Goal: Task Accomplishment & Management: Manage account settings

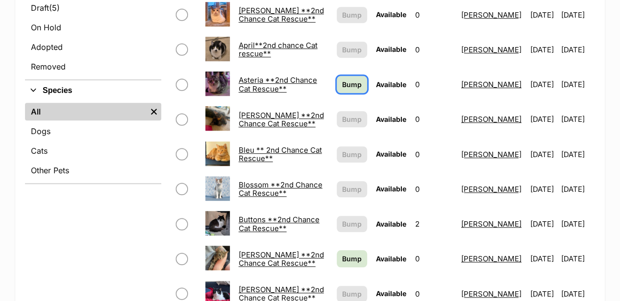
click at [342, 79] on span "Bump" at bounding box center [352, 84] width 20 height 10
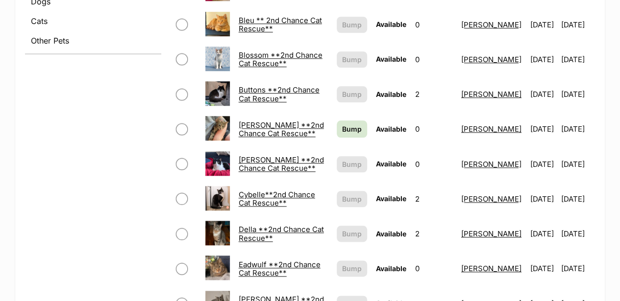
scroll to position [457, 0]
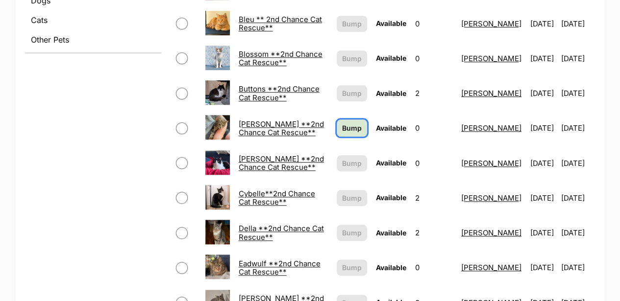
click at [342, 123] on span "Bump" at bounding box center [352, 128] width 20 height 10
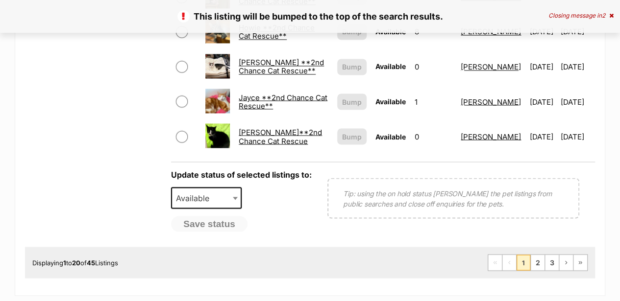
scroll to position [849, 0]
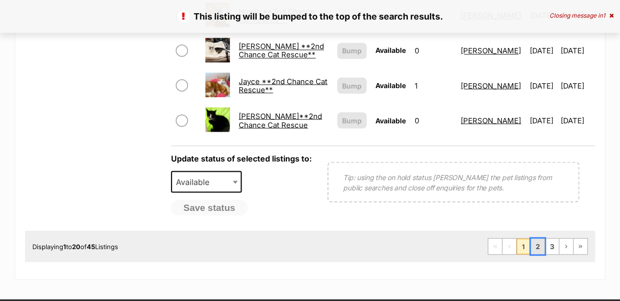
click at [538, 239] on link "2" at bounding box center [538, 247] width 14 height 16
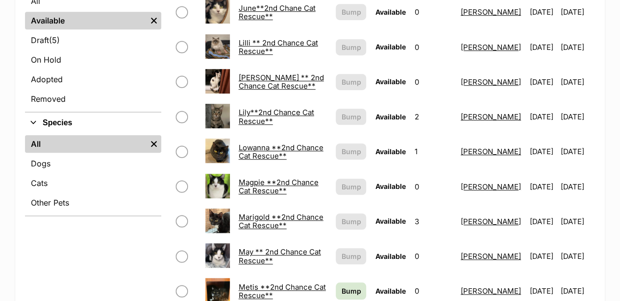
scroll to position [359, 0]
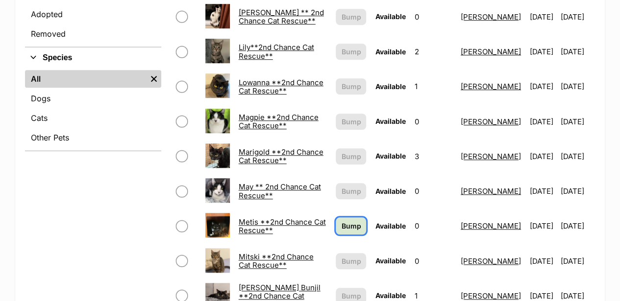
click at [341, 221] on span "Bump" at bounding box center [351, 226] width 20 height 10
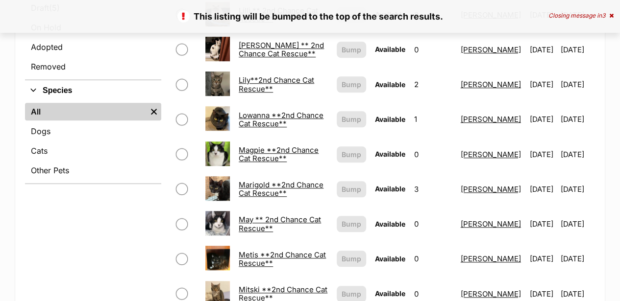
click at [254, 250] on link "Metis **2nd Chance Cat Rescue**" at bounding box center [282, 259] width 87 height 18
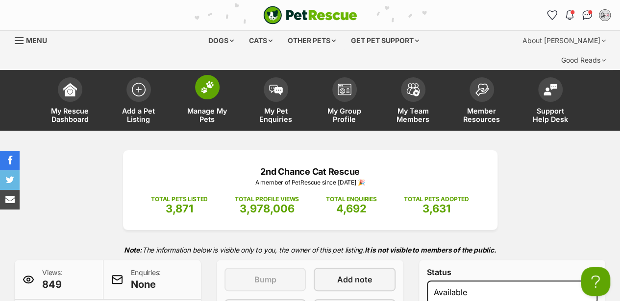
click at [212, 81] on img at bounding box center [207, 87] width 14 height 13
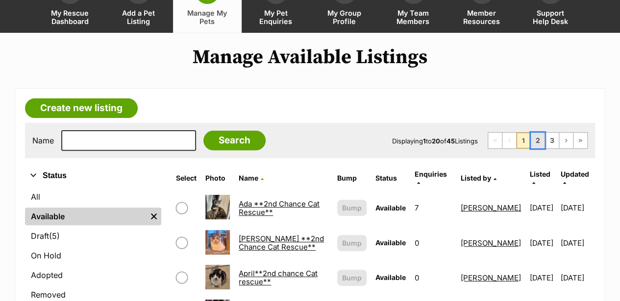
click at [541, 133] on link "2" at bounding box center [538, 141] width 14 height 16
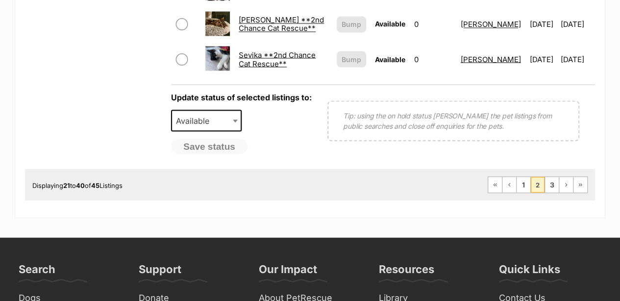
scroll to position [914, 0]
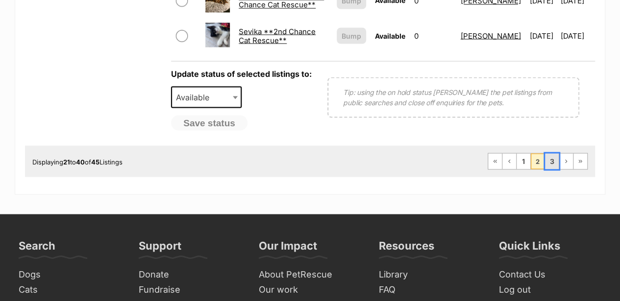
click at [556, 154] on link "3" at bounding box center [552, 161] width 14 height 16
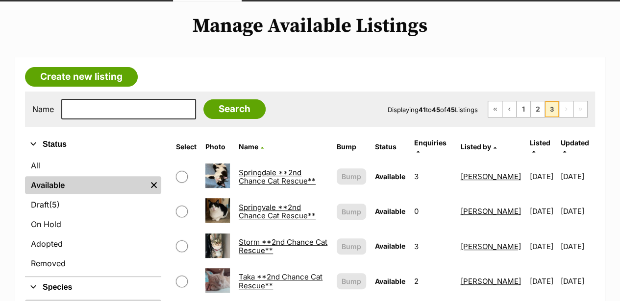
scroll to position [65, 0]
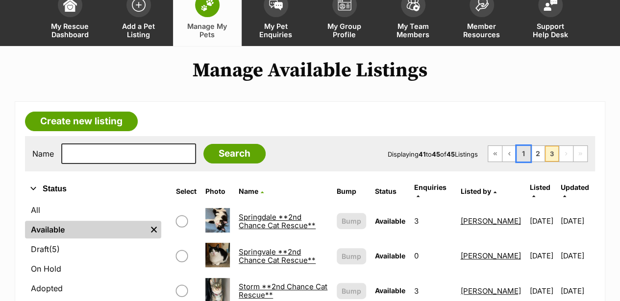
click at [526, 153] on link "1" at bounding box center [524, 154] width 14 height 16
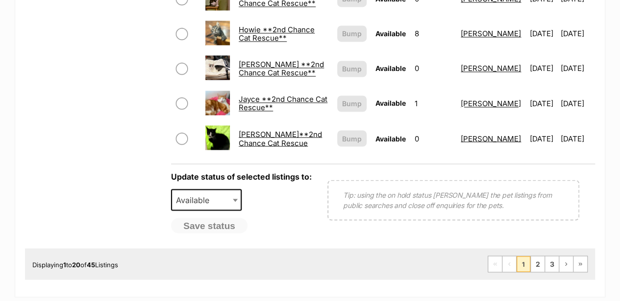
scroll to position [816, 0]
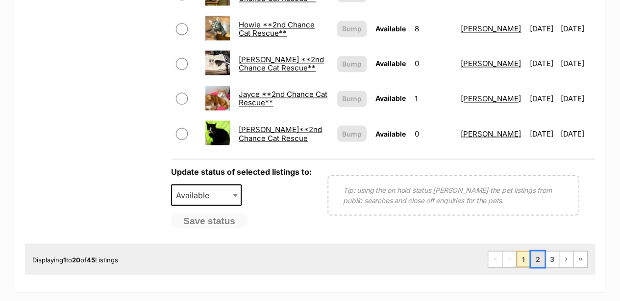
click at [540, 251] on link "2" at bounding box center [538, 259] width 14 height 16
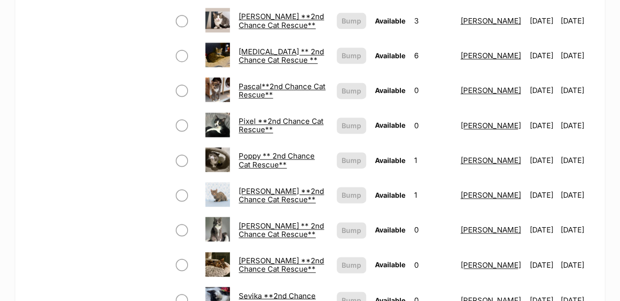
scroll to position [686, 0]
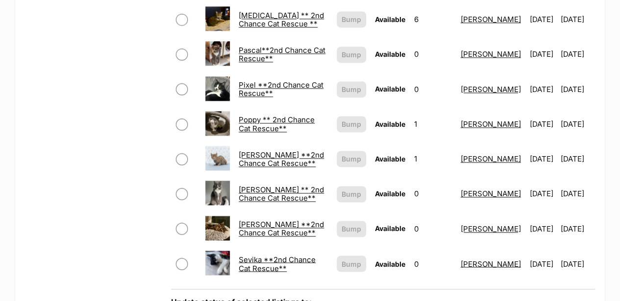
click at [239, 115] on link "Poppy ** 2nd Chance Cat Rescue**" at bounding box center [277, 124] width 76 height 18
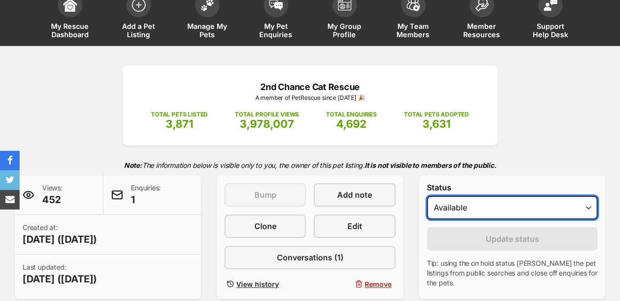
scroll to position [65, 0]
click at [482, 205] on select "Draft - not available as listing has enquires Available On hold Adopted" at bounding box center [512, 208] width 171 height 24
select select "on_hold"
click at [427, 196] on select "Draft - not available as listing has enquires Available On hold Adopted" at bounding box center [512, 208] width 171 height 24
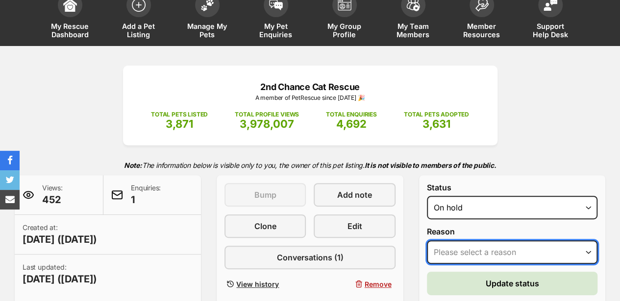
click at [456, 255] on select "Please select a reason Medical reasons Reviewing applications Adoption pending …" at bounding box center [512, 253] width 171 height 24
select select "adoption_pending"
click at [427, 241] on select "Please select a reason Medical reasons Reviewing applications Adoption pending …" at bounding box center [512, 253] width 171 height 24
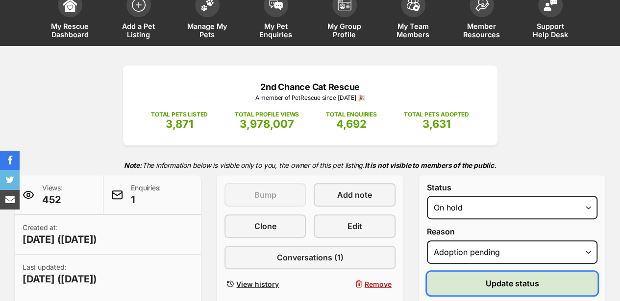
click at [509, 280] on span "Update status" at bounding box center [511, 284] width 53 height 12
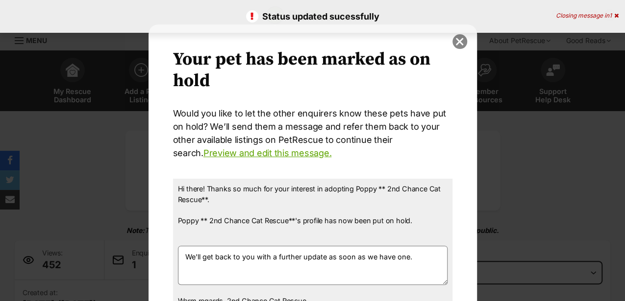
click at [460, 40] on button "close" at bounding box center [459, 41] width 15 height 15
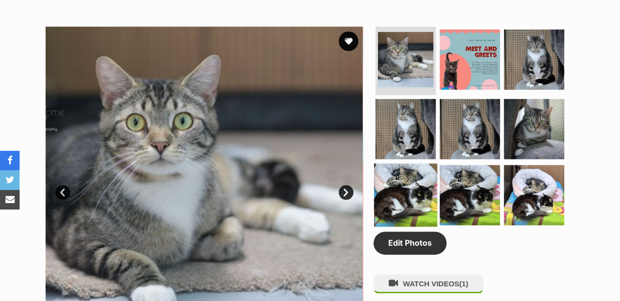
click at [405, 200] on img at bounding box center [405, 195] width 63 height 63
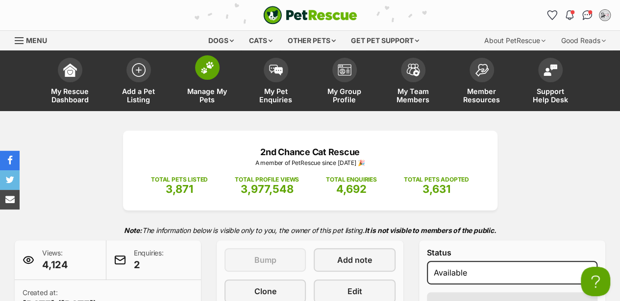
click at [209, 73] on img at bounding box center [207, 67] width 14 height 13
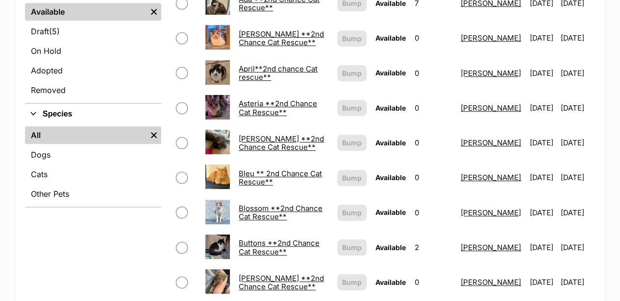
scroll to position [392, 0]
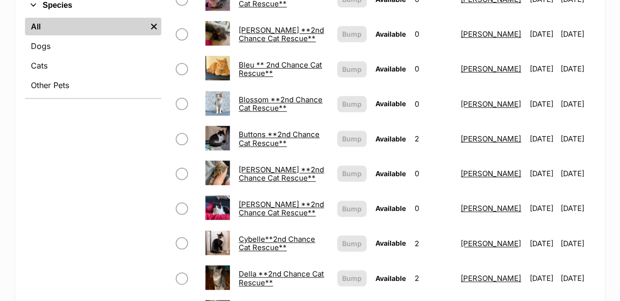
click at [251, 130] on link "Buttons **2nd Chance Cat Rescue**" at bounding box center [279, 139] width 81 height 18
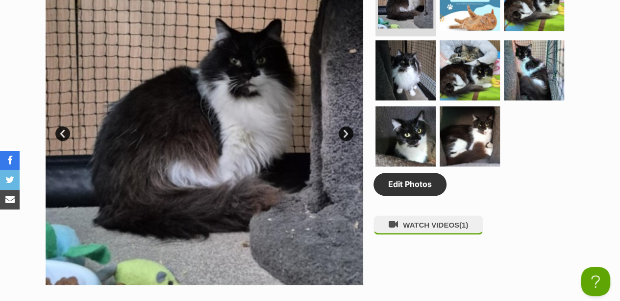
scroll to position [555, 0]
